Goal: Task Accomplishment & Management: Complete application form

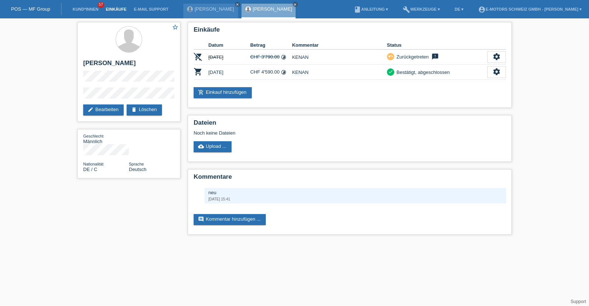
click at [116, 11] on link "Einkäufe" at bounding box center [116, 9] width 28 height 4
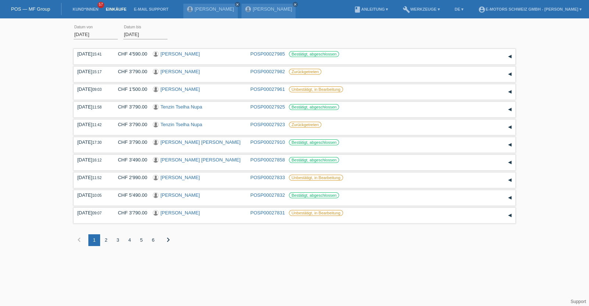
click at [89, 12] on li "Kund*innen 57" at bounding box center [85, 9] width 33 height 19
click at [88, 8] on link "Kund*innen" at bounding box center [85, 9] width 33 height 4
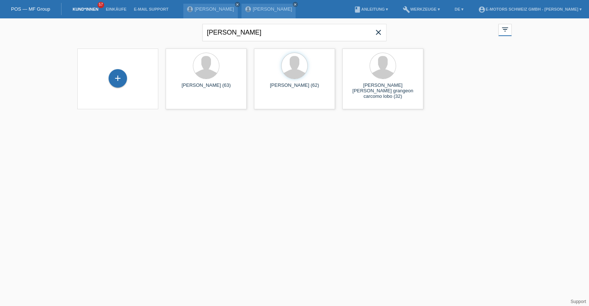
click at [377, 31] on icon "close" at bounding box center [378, 32] width 9 height 9
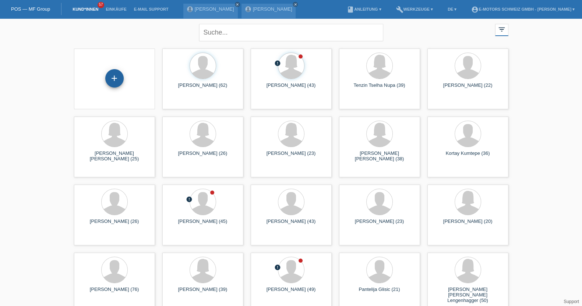
click at [117, 78] on div "+" at bounding box center [115, 78] width 18 height 13
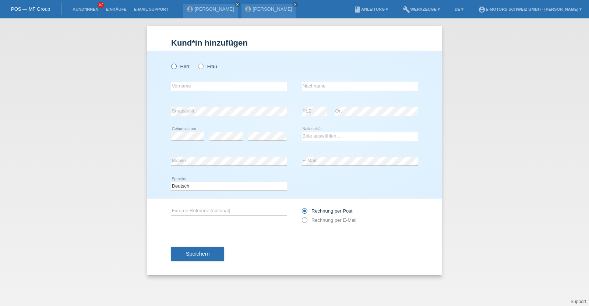
click at [170, 63] on icon at bounding box center [170, 63] width 0 height 0
click at [174, 65] on input "Herr" at bounding box center [173, 66] width 5 height 5
radio input "true"
click at [188, 86] on input "text" at bounding box center [229, 86] width 116 height 9
type input "Daniel Marc"
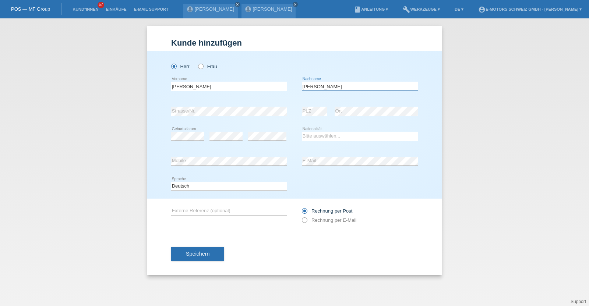
type input "Holzer"
click at [329, 134] on select "Bitte auswählen... Schweiz Deutschland Liechtenstein Österreich ------------ Af…" at bounding box center [360, 136] width 116 height 9
select select "CH"
click at [302, 132] on select "Bitte auswählen... Schweiz Deutschland Liechtenstein Österreich ------------ Af…" at bounding box center [360, 136] width 116 height 9
click at [341, 126] on div "Bitte auswählen... Schweiz Deutschland Liechtenstein Österreich ------------ Af…" at bounding box center [360, 136] width 116 height 25
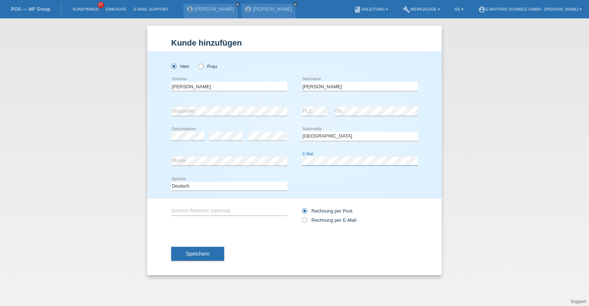
click at [292, 162] on div "error Mobile error E-Mail" at bounding box center [294, 161] width 247 height 25
click at [196, 252] on span "Speichern" at bounding box center [198, 254] width 24 height 6
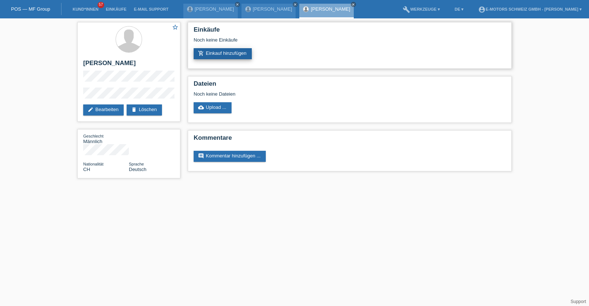
click at [231, 56] on link "add_shopping_cart Einkauf hinzufügen" at bounding box center [223, 53] width 58 height 11
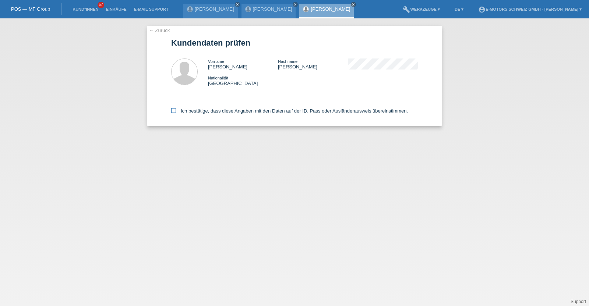
click at [239, 111] on label "Ich bestätige, dass diese Angaben mit den Daten auf der ID, Pass oder Ausländer…" at bounding box center [289, 111] width 237 height 6
click at [176, 111] on input "Ich bestätige, dass diese Angaben mit den Daten auf der ID, Pass oder Ausländer…" at bounding box center [173, 110] width 5 height 5
checkbox input "true"
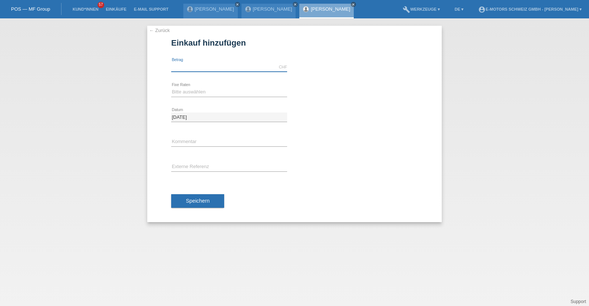
click at [221, 65] on input "text" at bounding box center [229, 67] width 116 height 9
type input "3790.00"
click at [213, 92] on select "Bitte auswählen 12 Raten 24 Raten 36 Raten 48 Raten" at bounding box center [229, 92] width 116 height 9
select select "214"
click at [171, 88] on select "Bitte auswählen 12 Raten 24 Raten 36 Raten 48 Raten" at bounding box center [229, 92] width 116 height 9
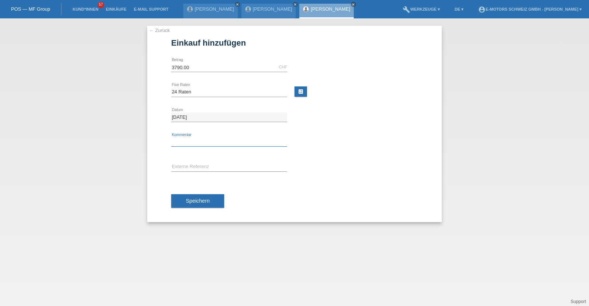
click at [209, 138] on input "text" at bounding box center [229, 142] width 116 height 9
type input "KENAN"
click at [209, 208] on div "Speichern" at bounding box center [294, 201] width 247 height 43
click at [209, 203] on span "Speichern" at bounding box center [198, 201] width 24 height 6
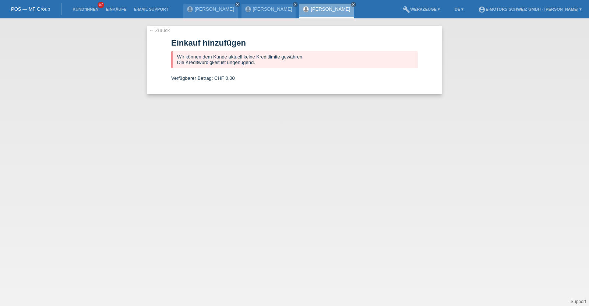
click at [329, 9] on link "[PERSON_NAME]" at bounding box center [330, 9] width 39 height 6
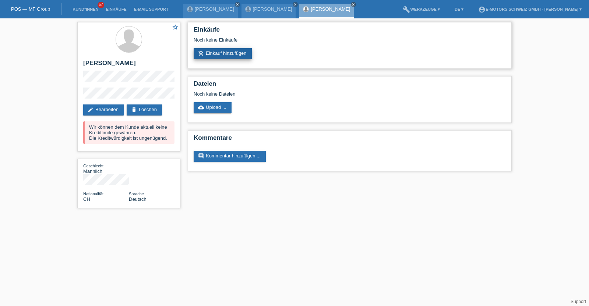
click at [212, 53] on link "add_shopping_cart Einkauf hinzufügen" at bounding box center [223, 53] width 58 height 11
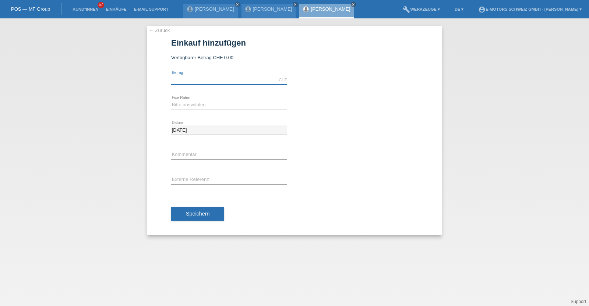
click at [225, 80] on input "text" at bounding box center [229, 79] width 116 height 9
type input "2890.00"
click at [215, 105] on select "Bitte auswählen 12 Raten 24 Raten 36 Raten 48 Raten" at bounding box center [229, 104] width 116 height 9
select select "213"
click at [171, 100] on select "Bitte auswählen 12 Raten 24 Raten 36 Raten 48 Raten" at bounding box center [229, 104] width 116 height 9
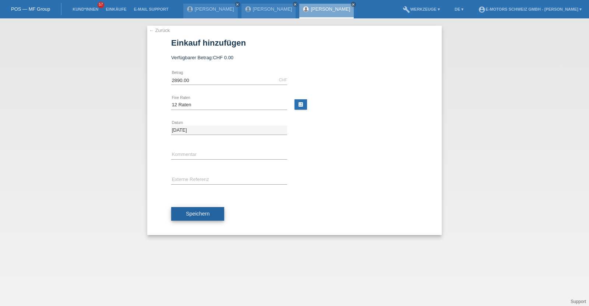
click at [218, 212] on button "Speichern" at bounding box center [197, 214] width 53 height 14
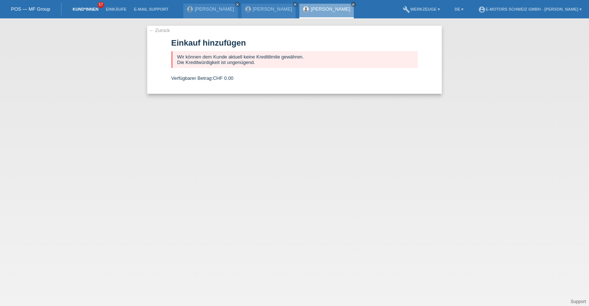
click at [82, 10] on link "Kund*innen" at bounding box center [85, 9] width 33 height 4
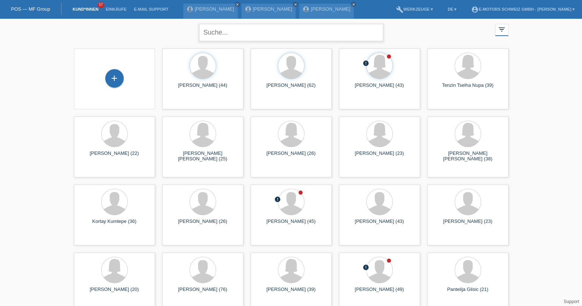
click at [212, 28] on input "text" at bounding box center [291, 32] width 184 height 17
type input "azat"
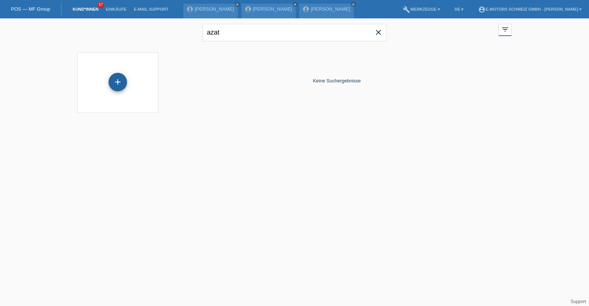
click at [120, 82] on div "+" at bounding box center [118, 82] width 18 height 18
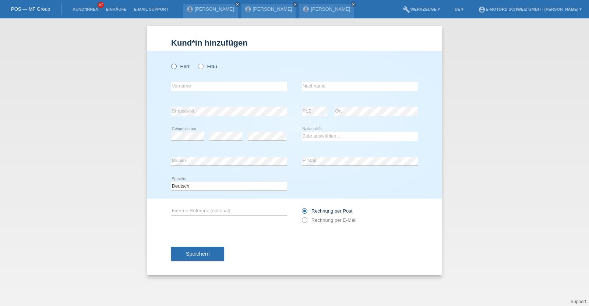
click at [177, 66] on label "Herr" at bounding box center [180, 67] width 18 height 6
click at [176, 66] on input "Herr" at bounding box center [173, 66] width 5 height 5
radio input "true"
click at [187, 79] on div "error Vorname" at bounding box center [229, 86] width 116 height 25
click at [188, 86] on input "text" at bounding box center [229, 86] width 116 height 9
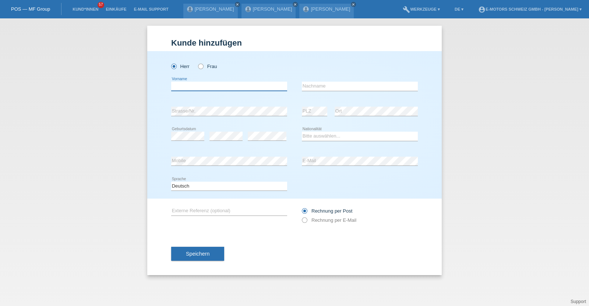
paste input "Azat"
type input "Azat"
click at [320, 85] on input "text" at bounding box center [360, 86] width 116 height 9
paste input "KATRANBAYIRI"
type input "KATRANBAYIRI"
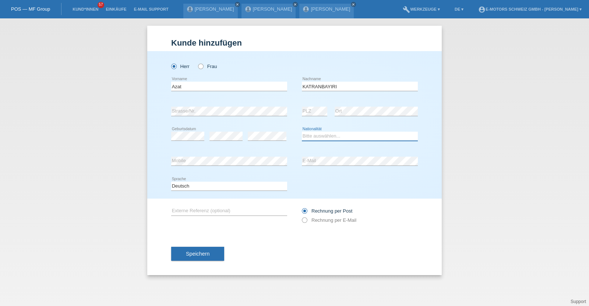
click at [330, 134] on select "Bitte auswählen... Schweiz Deutschland Liechtenstein Österreich ------------ Af…" at bounding box center [360, 136] width 116 height 9
select select "TR"
click at [302, 132] on select "Bitte auswählen... Schweiz Deutschland Liechtenstein Österreich ------------ Af…" at bounding box center [360, 136] width 116 height 9
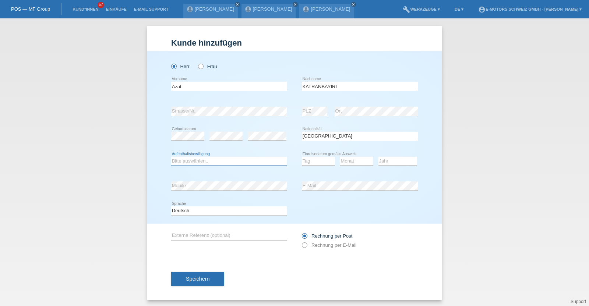
click at [221, 160] on select "Bitte auswählen... C B B - Flüchtlingsstatus Andere" at bounding box center [229, 161] width 116 height 9
select select "C"
click at [171, 157] on select "Bitte auswählen... C B B - Flüchtlingsstatus Andere" at bounding box center [229, 161] width 116 height 9
click at [278, 185] on div "error Mobile error E-Mail" at bounding box center [294, 186] width 247 height 25
click at [314, 159] on select "Tag 01 02 03 04 05 06 07 08 09 10 11" at bounding box center [318, 161] width 33 height 9
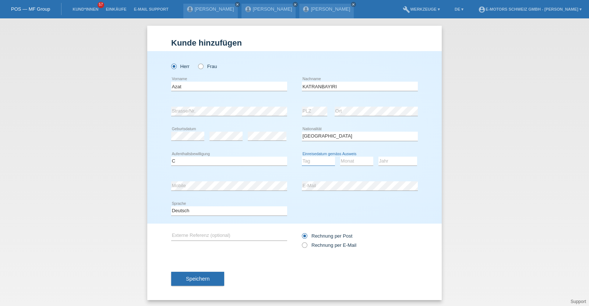
select select "22"
click at [302, 157] on select "Tag 01 02 03 04 05 06 07 08 09 10 11" at bounding box center [318, 161] width 33 height 9
click at [351, 160] on select "Monat 01 02 03 04 05 06 07 08 09 10 11" at bounding box center [356, 161] width 33 height 9
select select "08"
click at [340, 157] on select "Monat 01 02 03 04 05 06 07 08 09 10 11" at bounding box center [356, 161] width 33 height 9
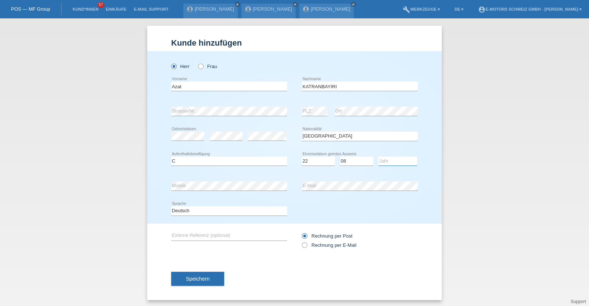
click at [388, 161] on select "Jahr 2025 2024 2023 2022 2021 2020 2019 2018 2017 2016 2015 2014 2013 2012 2011…" at bounding box center [397, 161] width 39 height 9
select select "2022"
click at [378, 157] on select "Jahr 2025 2024 2023 2022 2021 2020 2019 2018 2017 2016 2015 2014 2013 2012 2011…" at bounding box center [397, 161] width 39 height 9
click at [214, 280] on button "Speichern" at bounding box center [197, 279] width 53 height 14
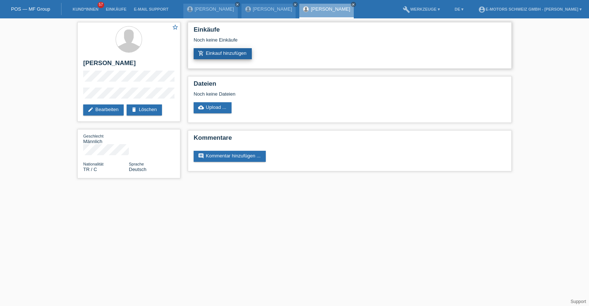
click at [234, 53] on link "add_shopping_cart Einkauf hinzufügen" at bounding box center [223, 53] width 58 height 11
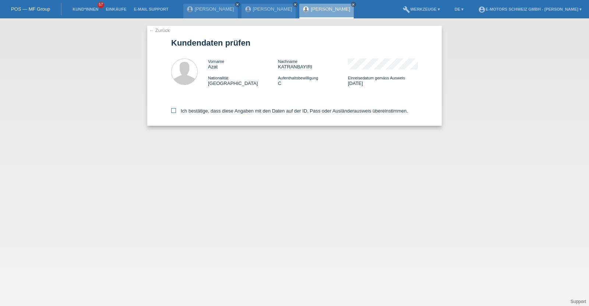
click at [233, 111] on label "Ich bestätige, dass diese Angaben mit den Daten auf der ID, Pass oder Ausländer…" at bounding box center [289, 111] width 237 height 6
click at [176, 111] on input "Ich bestätige, dass diese Angaben mit den Daten auf der ID, Pass oder Ausländer…" at bounding box center [173, 110] width 5 height 5
checkbox input "true"
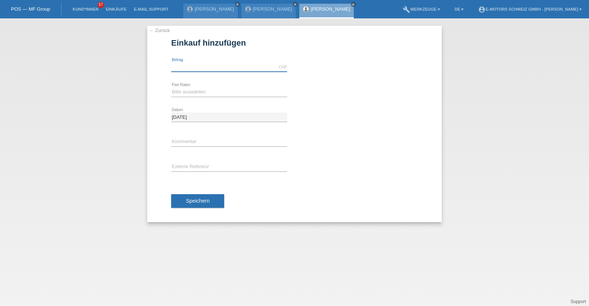
click at [236, 69] on input "text" at bounding box center [229, 67] width 116 height 9
type input "2890.00"
click at [222, 89] on select "Bitte auswählen 12 Raten 24 Raten 36 Raten 48 Raten" at bounding box center [229, 92] width 116 height 9
select select "214"
click at [171, 88] on select "Bitte auswählen 12 Raten 24 Raten 36 Raten 48 Raten" at bounding box center [229, 92] width 116 height 9
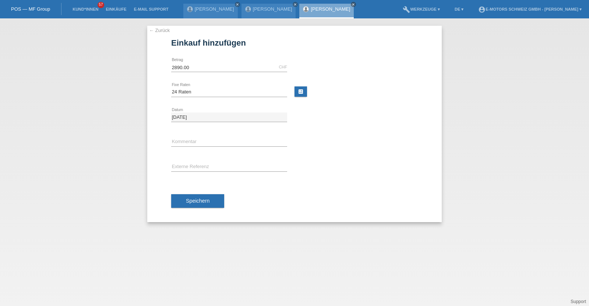
click at [222, 146] on icon at bounding box center [229, 146] width 116 height 0
click at [226, 141] on input "text" at bounding box center [229, 142] width 116 height 9
type input "KENAN"
click at [199, 203] on span "Speichern" at bounding box center [198, 201] width 24 height 6
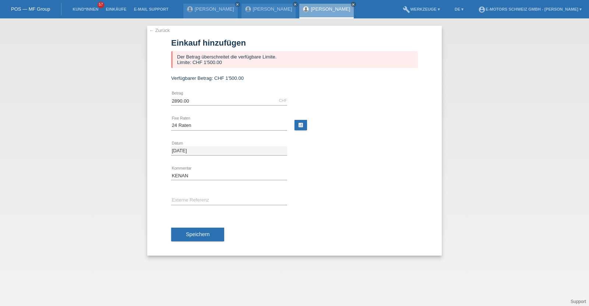
click at [321, 6] on link "[PERSON_NAME]" at bounding box center [330, 9] width 39 height 6
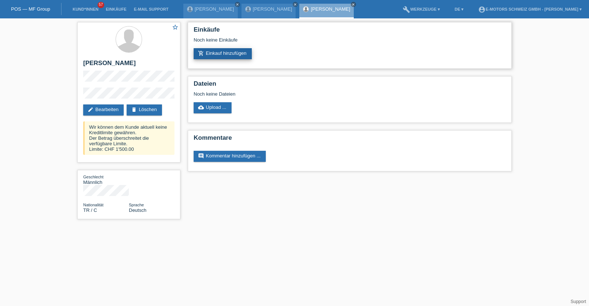
click at [238, 53] on link "add_shopping_cart Einkauf hinzufügen" at bounding box center [223, 53] width 58 height 11
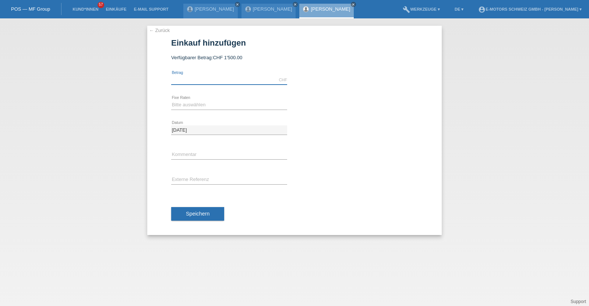
click at [240, 77] on input "text" at bounding box center [229, 79] width 116 height 9
type input "1500.00"
click at [188, 102] on select "Bitte auswählen 12 Raten 24 Raten 36 Raten 48 Raten" at bounding box center [229, 104] width 116 height 9
select select "214"
click at [171, 100] on select "Bitte auswählen 12 Raten 24 Raten 36 Raten 48 Raten" at bounding box center [229, 104] width 116 height 9
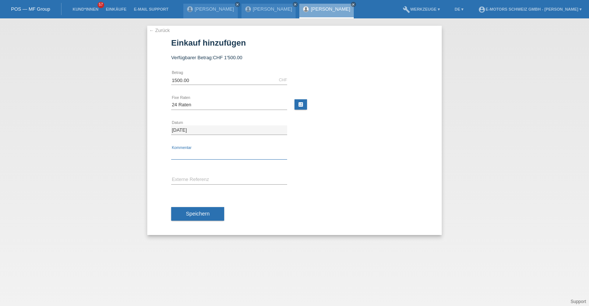
click at [199, 153] on input "text" at bounding box center [229, 155] width 116 height 9
type input "KENAN"
click at [205, 212] on span "Speichern" at bounding box center [198, 214] width 24 height 6
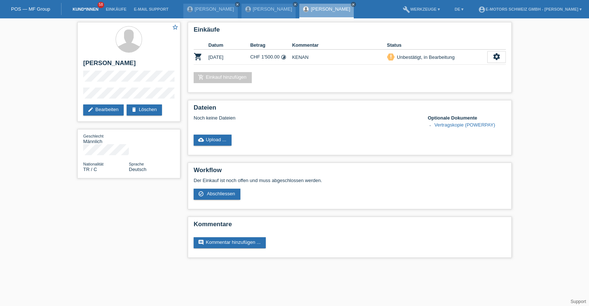
click at [84, 10] on link "Kund*innen" at bounding box center [85, 9] width 33 height 4
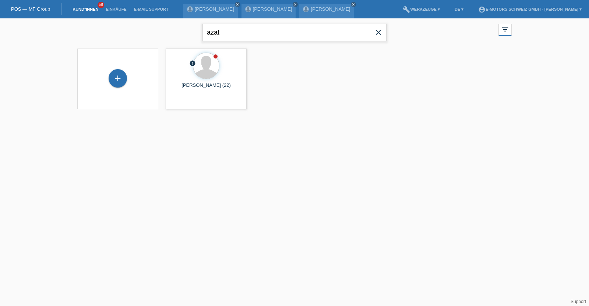
drag, startPoint x: 227, startPoint y: 34, endPoint x: 159, endPoint y: 39, distance: 68.3
click at [159, 39] on div "azat close filter_list view_module Alle Kund*innen anzeigen star Markierte [PER…" at bounding box center [295, 31] width 442 height 26
type input "isaki"
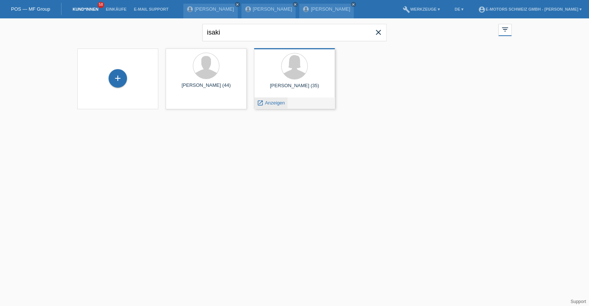
click at [266, 104] on span "Anzeigen" at bounding box center [275, 103] width 20 height 6
